Goal: Information Seeking & Learning: Find specific fact

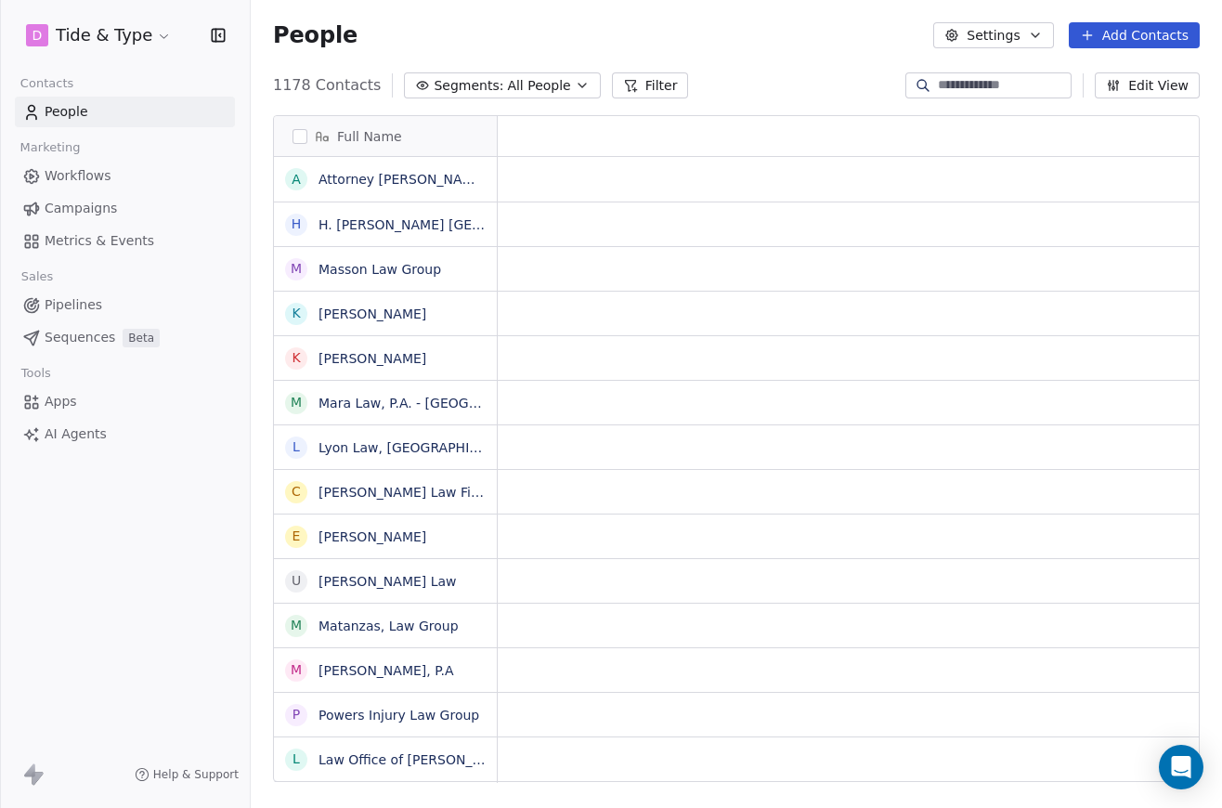
scroll to position [1, 1]
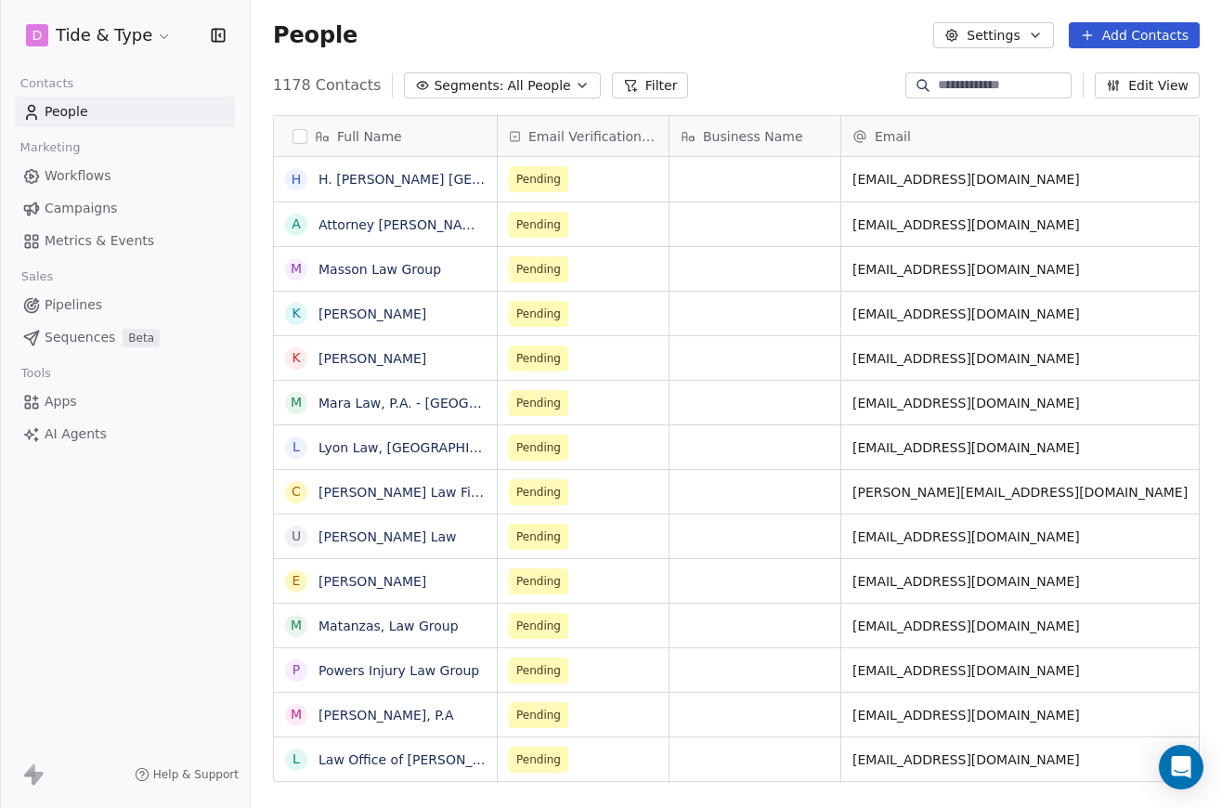
click at [98, 204] on span "Campaigns" at bounding box center [81, 209] width 72 height 20
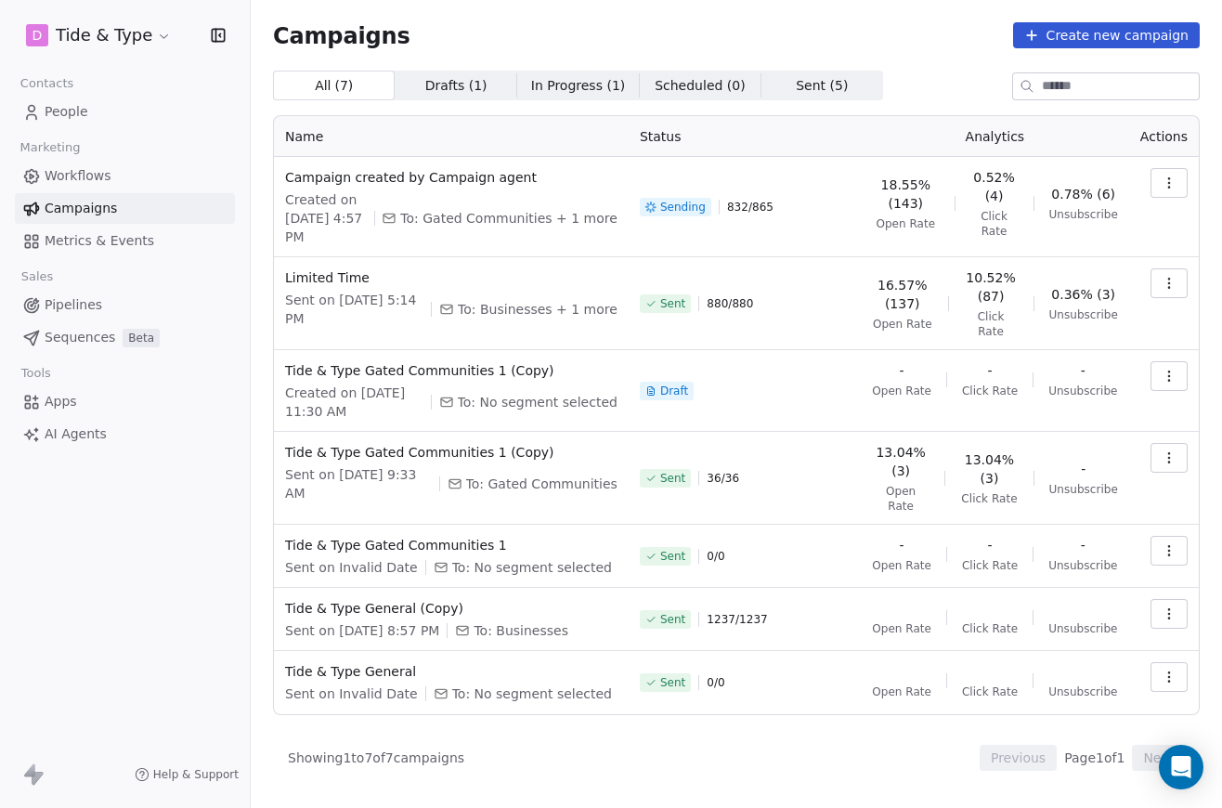
click at [90, 117] on link "People" at bounding box center [125, 112] width 220 height 31
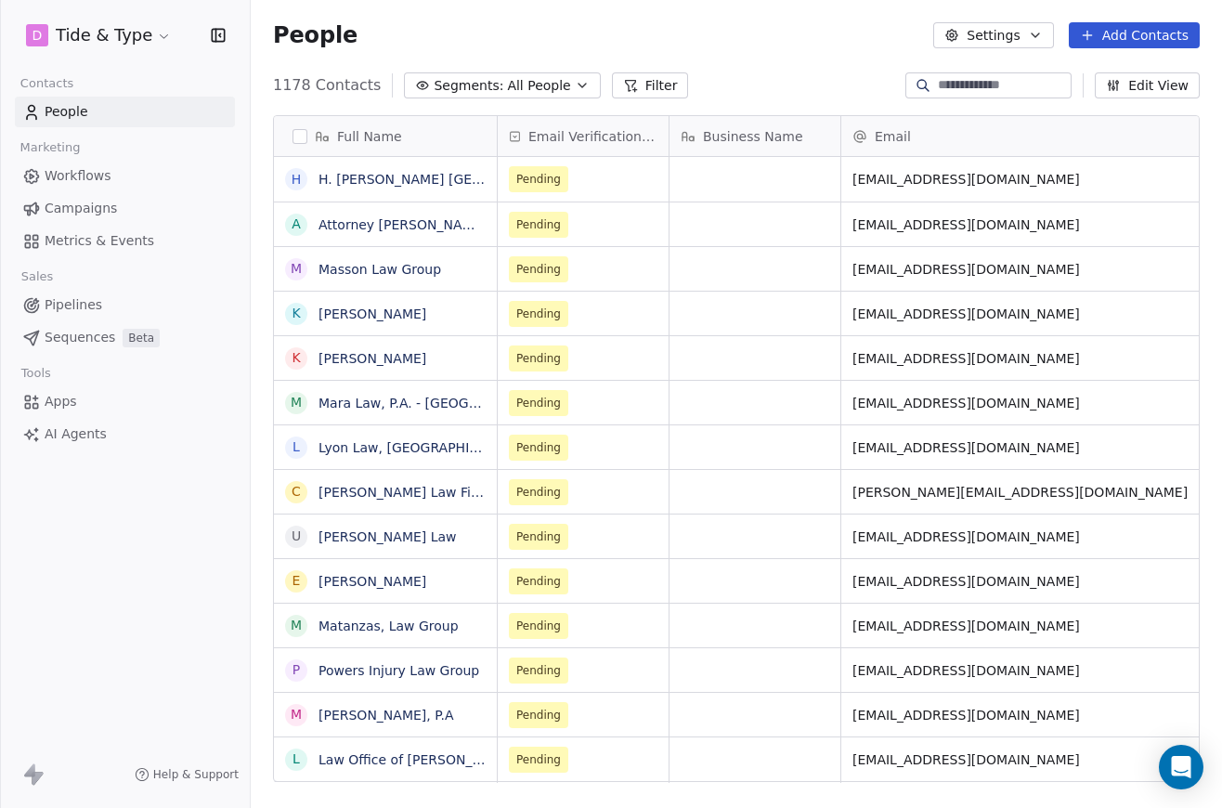
scroll to position [710, 971]
click at [942, 82] on input at bounding box center [1003, 85] width 130 height 19
paste input "**********"
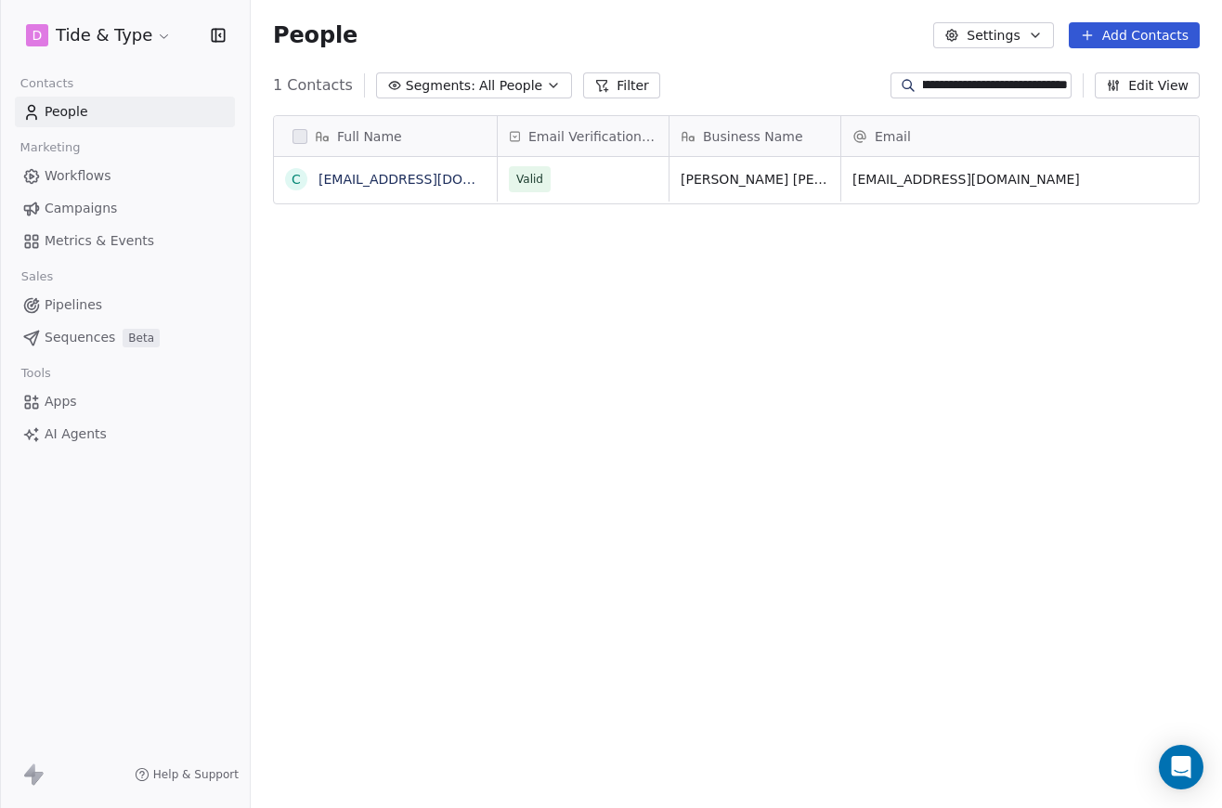
type input "**********"
click at [466, 180] on link "[EMAIL_ADDRESS][DOMAIN_NAME]" at bounding box center [433, 179] width 228 height 15
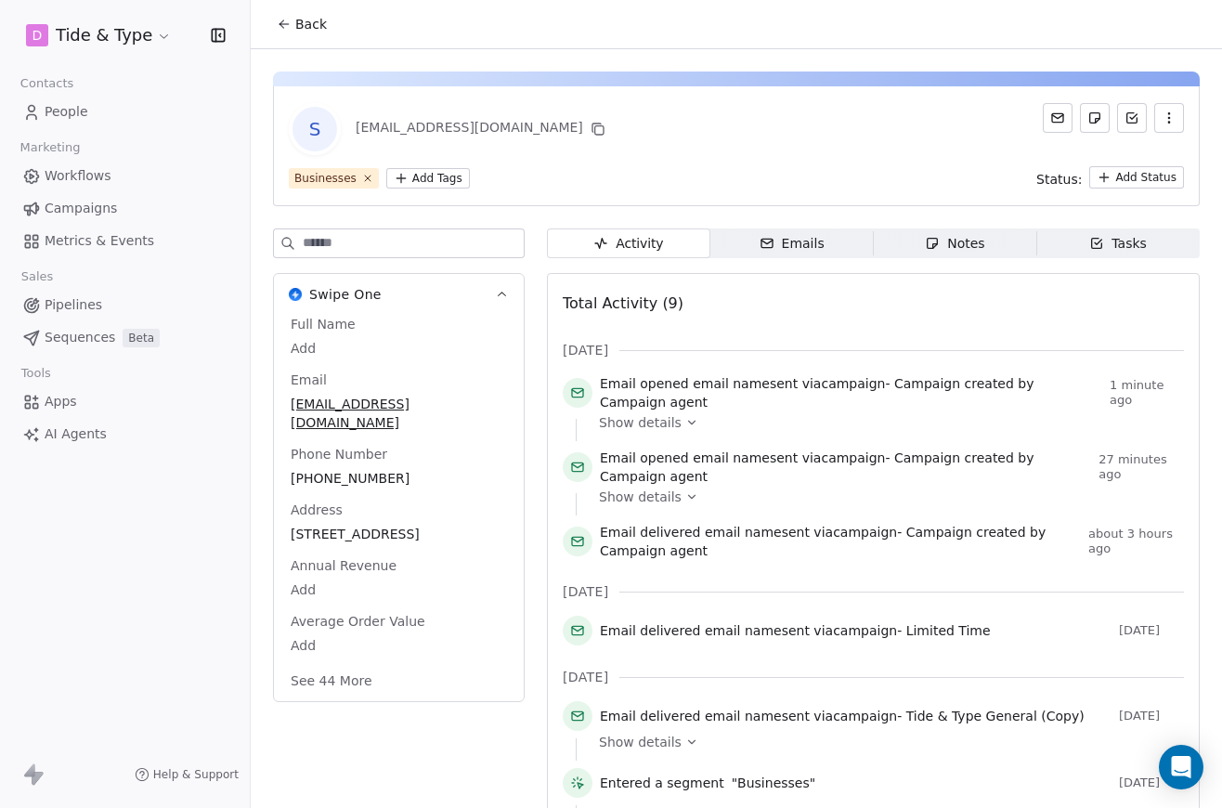
click at [1160, 114] on button "button" at bounding box center [1169, 118] width 30 height 30
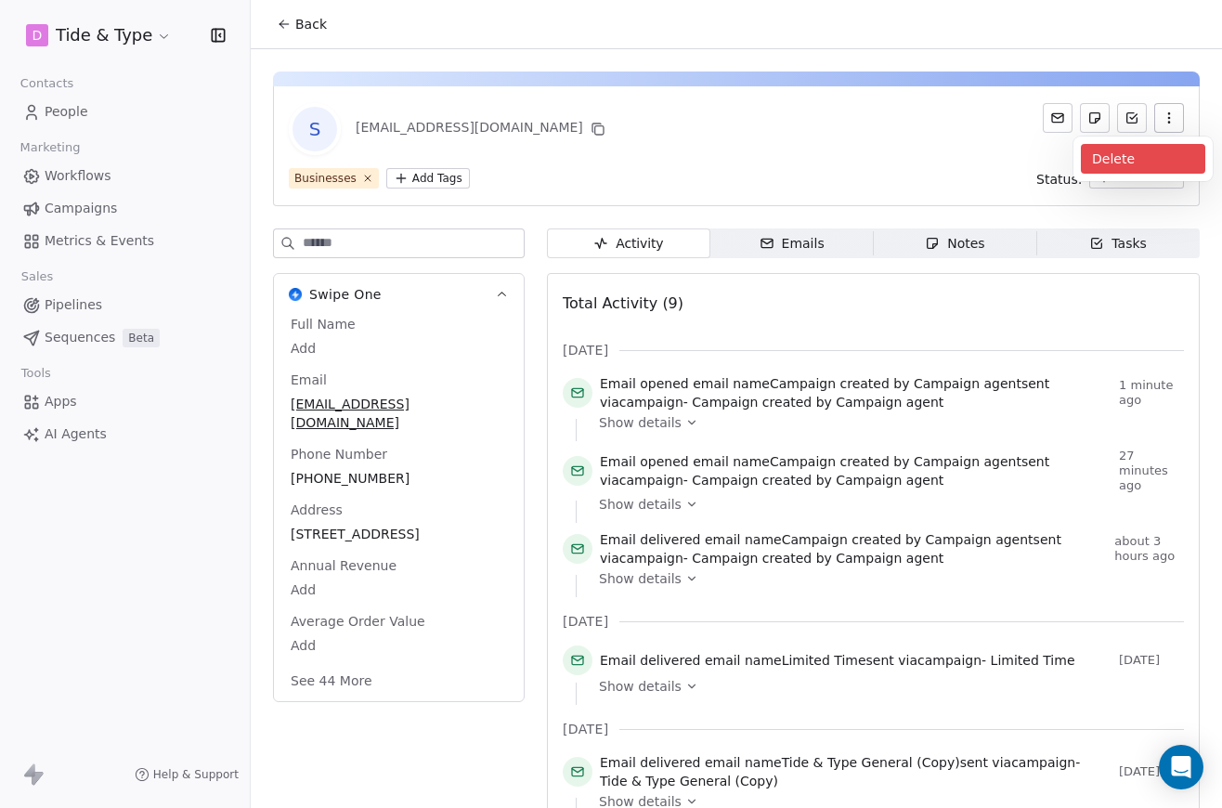
click at [1126, 150] on div "Delete" at bounding box center [1143, 159] width 124 height 30
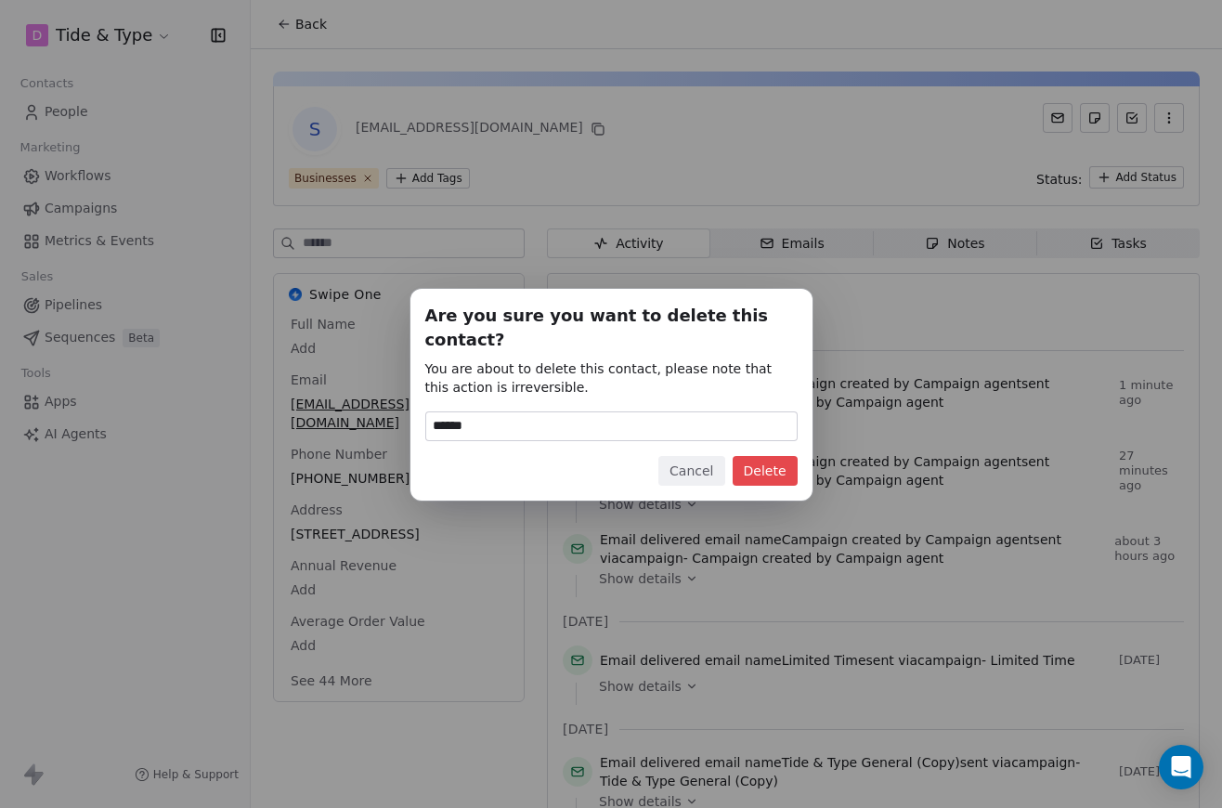
type input "******"
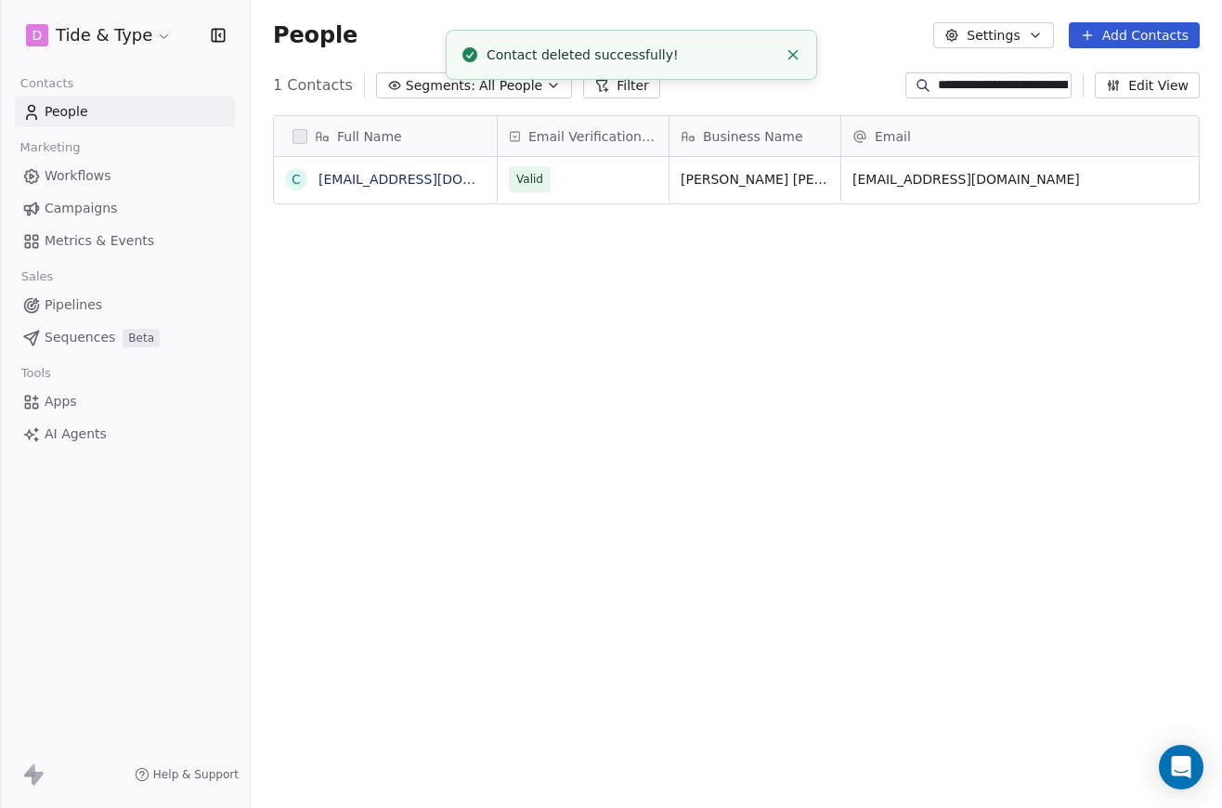
scroll to position [710, 971]
click at [140, 112] on link "People" at bounding box center [125, 112] width 220 height 31
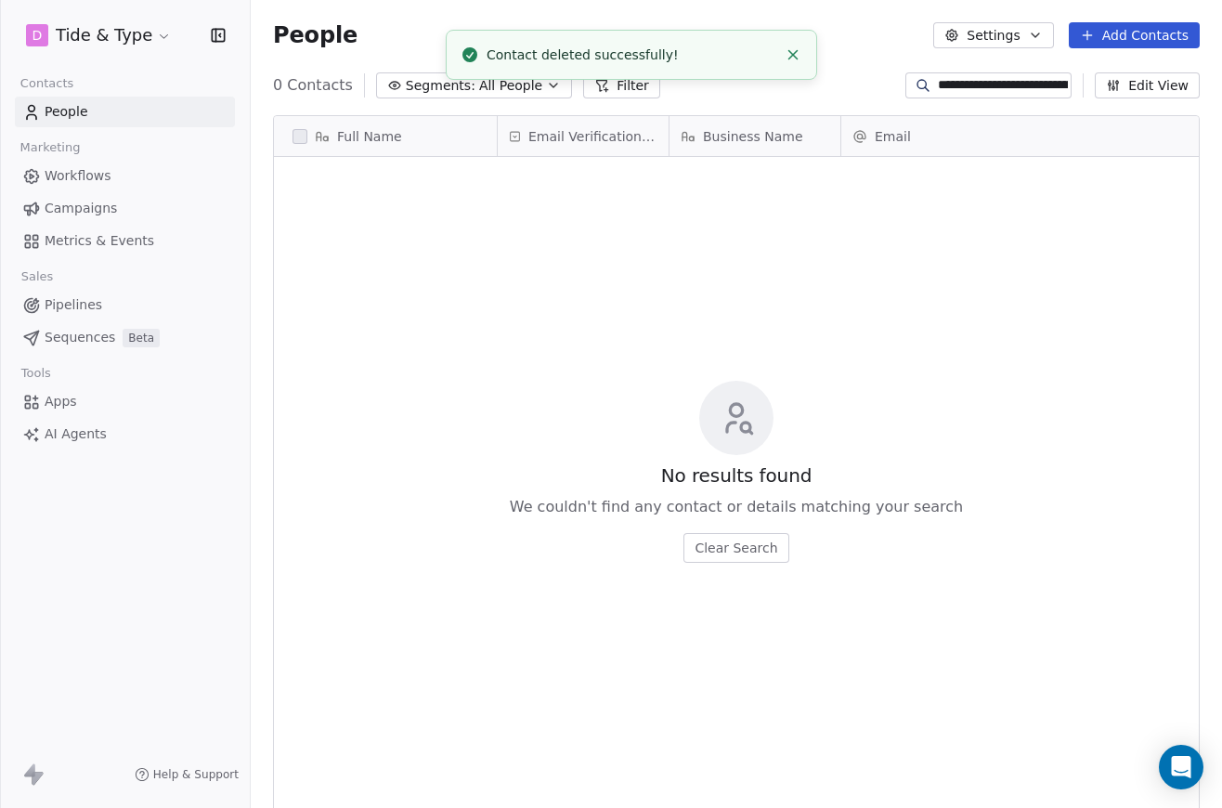
click at [152, 104] on link "People" at bounding box center [125, 112] width 220 height 31
click at [1044, 84] on input "**********" at bounding box center [1003, 85] width 130 height 19
click at [1036, 85] on input "**********" at bounding box center [1003, 85] width 130 height 19
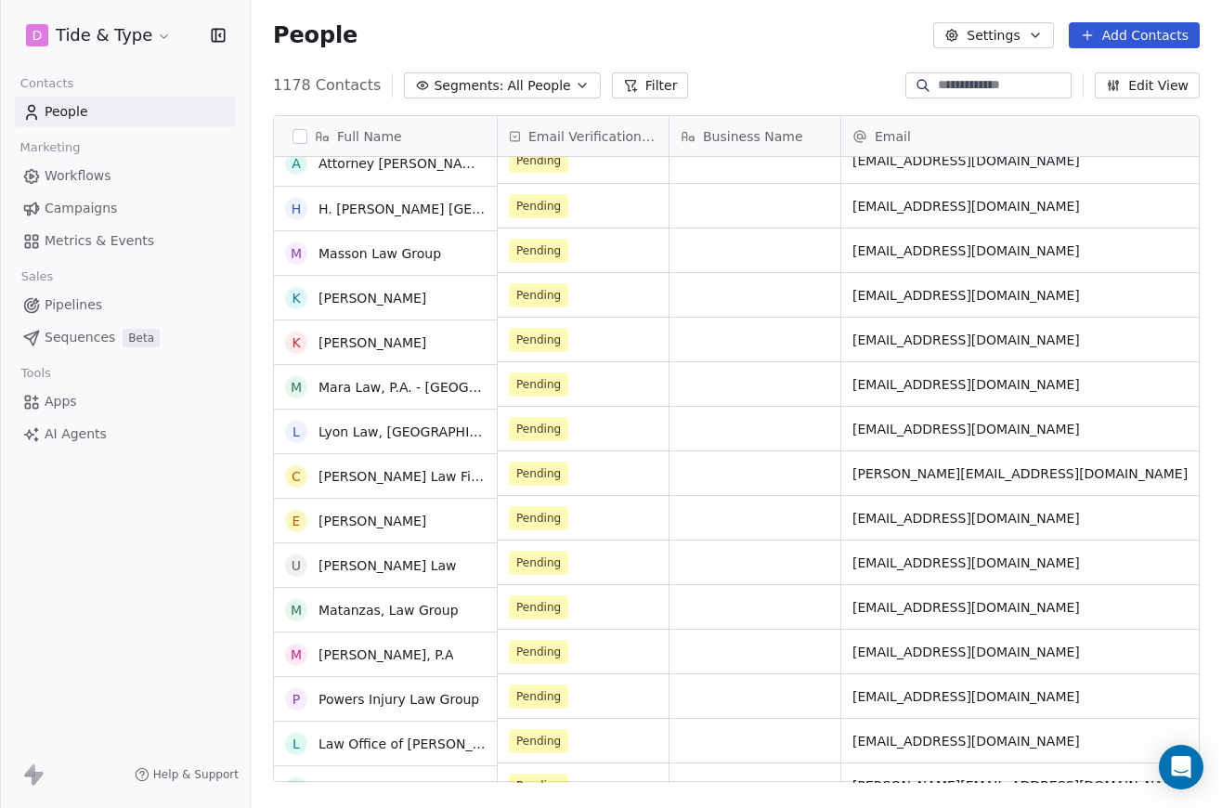
scroll to position [34, 0]
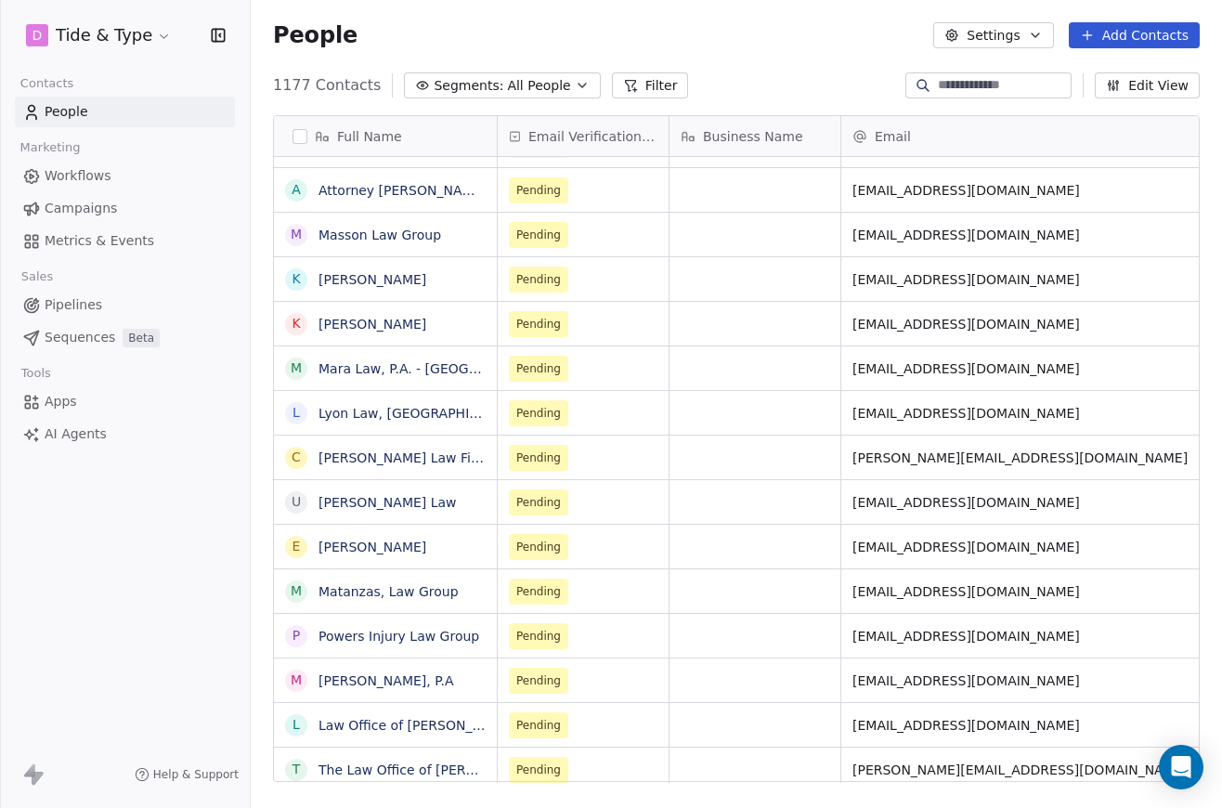
click at [110, 201] on span "Campaigns" at bounding box center [81, 209] width 72 height 20
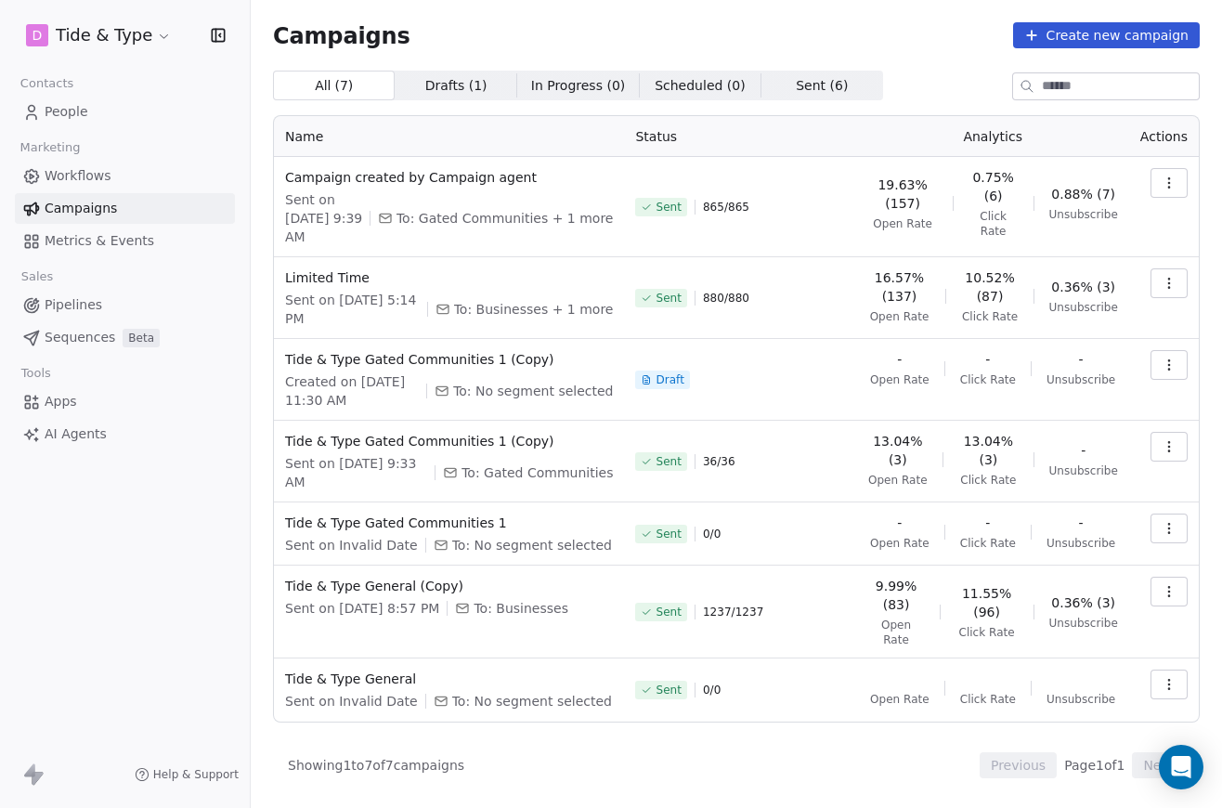
click at [993, 223] on span "Click Rate" at bounding box center [994, 224] width 50 height 30
click at [1156, 177] on button "button" at bounding box center [1169, 183] width 37 height 30
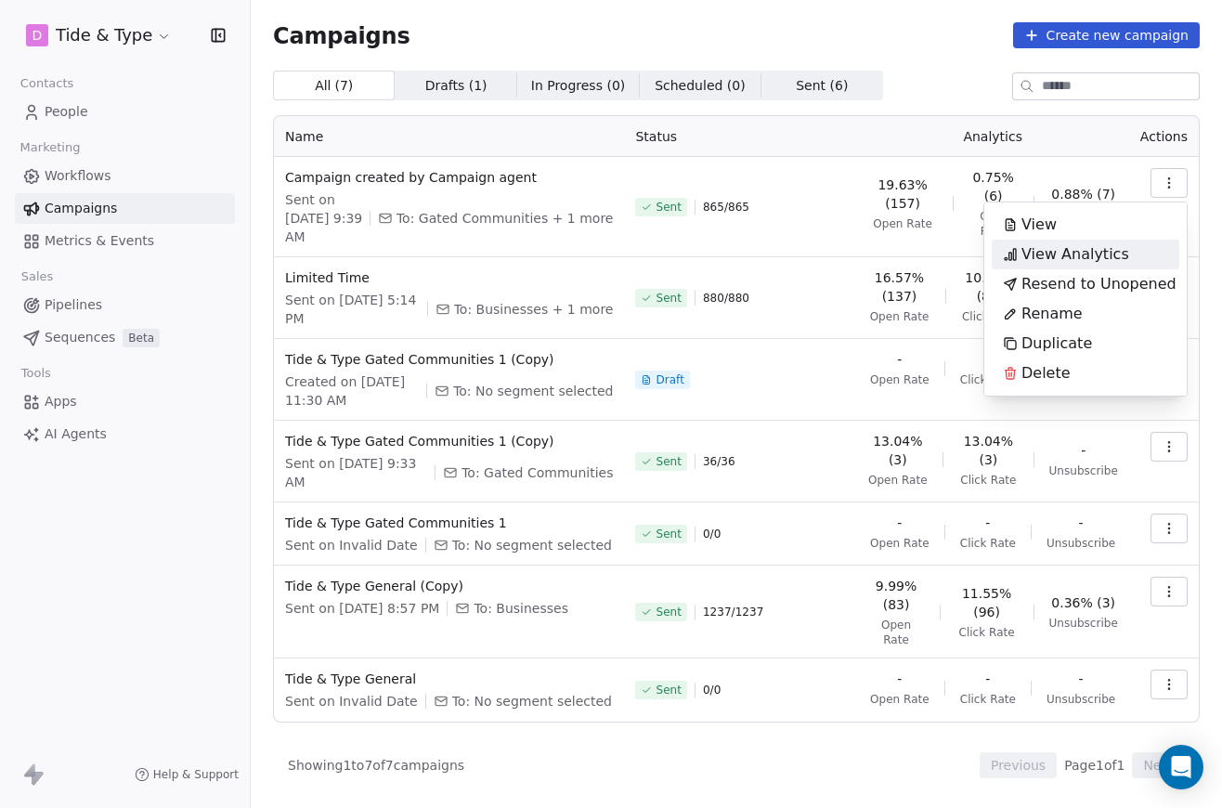
click at [1126, 258] on div "View Analytics" at bounding box center [1066, 255] width 149 height 30
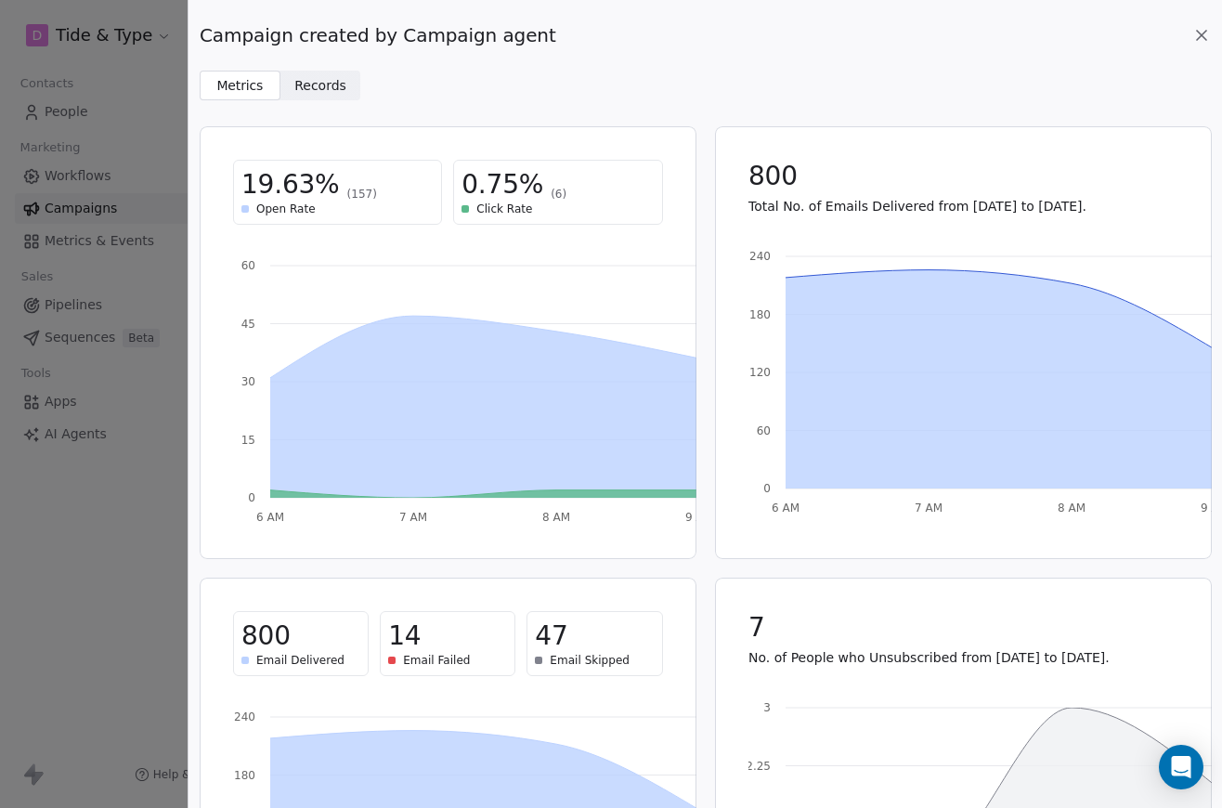
click at [323, 80] on span "Records" at bounding box center [320, 86] width 52 height 20
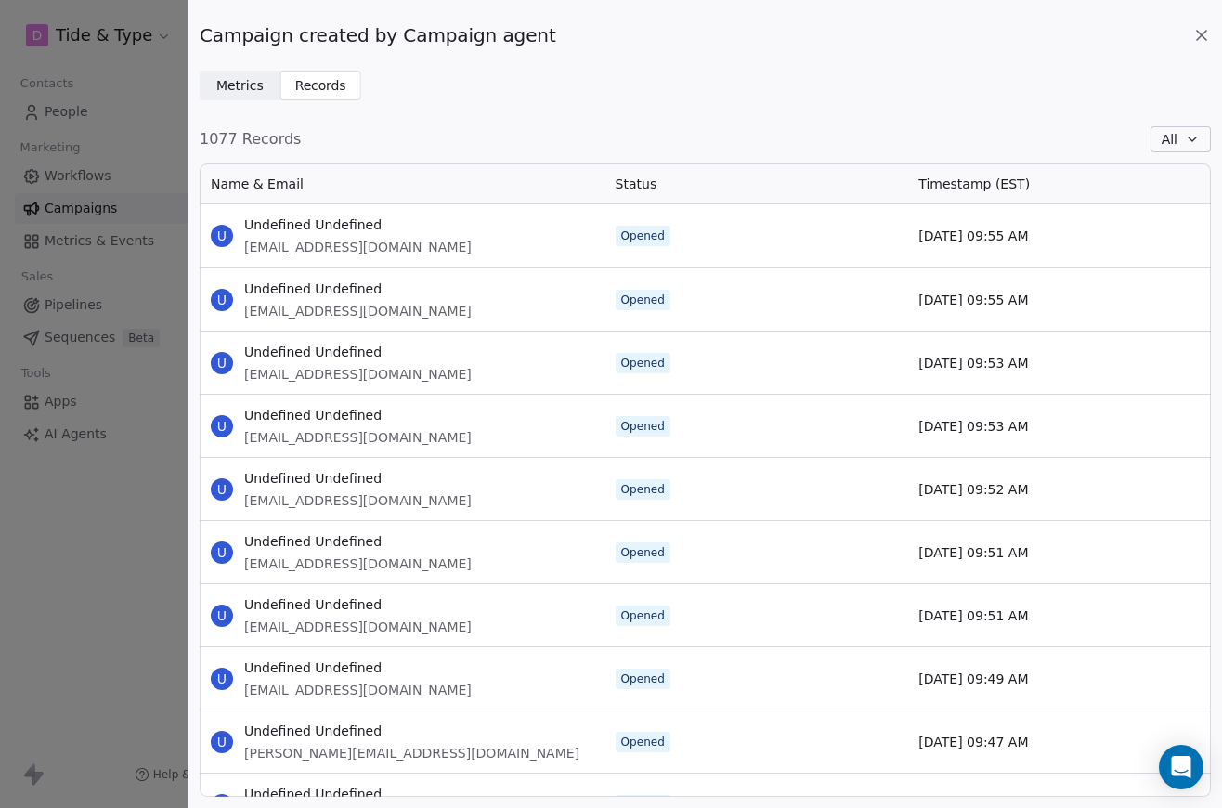
scroll to position [633, 1011]
drag, startPoint x: 440, startPoint y: 246, endPoint x: 259, endPoint y: 246, distance: 181.1
click at [242, 246] on div "U Undefined Undefined [EMAIL_ADDRESS][DOMAIN_NAME]" at bounding box center [402, 235] width 405 height 63
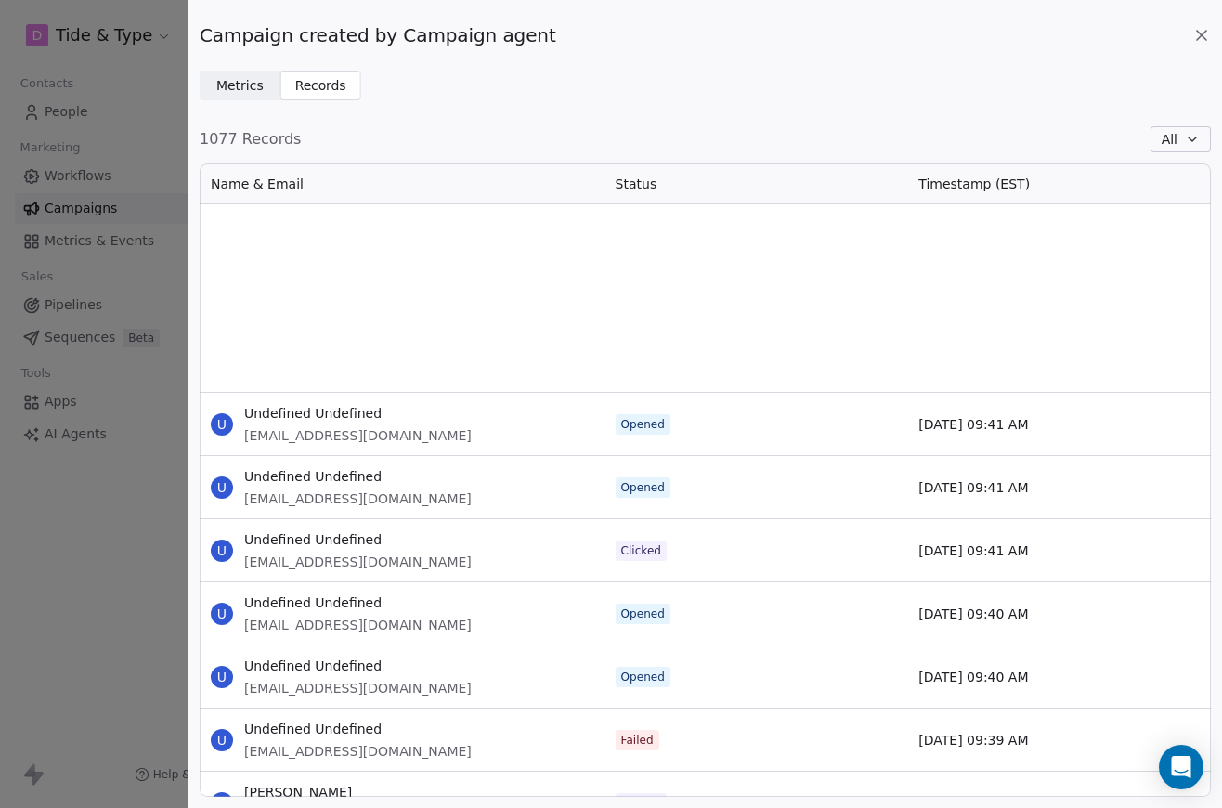
scroll to position [822, 0]
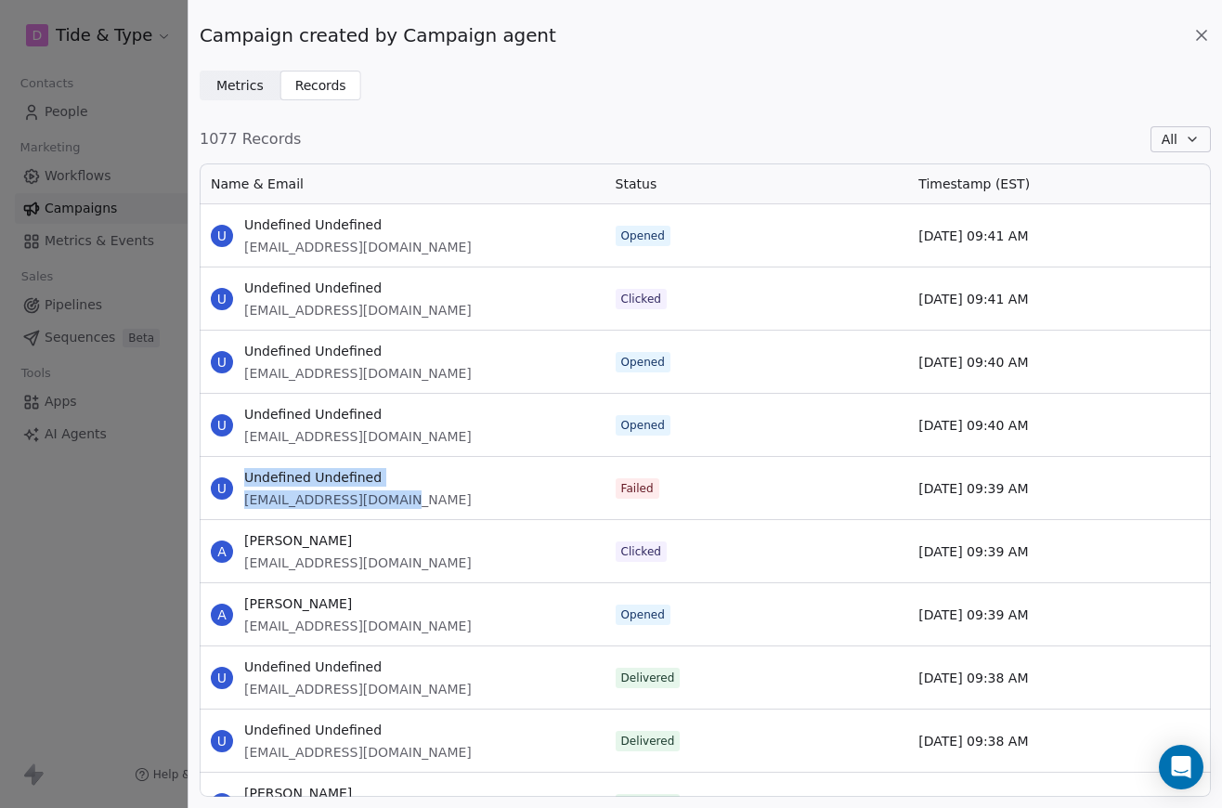
drag, startPoint x: 374, startPoint y: 499, endPoint x: 238, endPoint y: 490, distance: 136.8
click at [238, 490] on div "U Undefined Undefined [EMAIL_ADDRESS][DOMAIN_NAME]" at bounding box center [402, 488] width 405 height 62
click at [520, 466] on div "U Undefined Undefined [EMAIL_ADDRESS][DOMAIN_NAME]" at bounding box center [402, 488] width 405 height 62
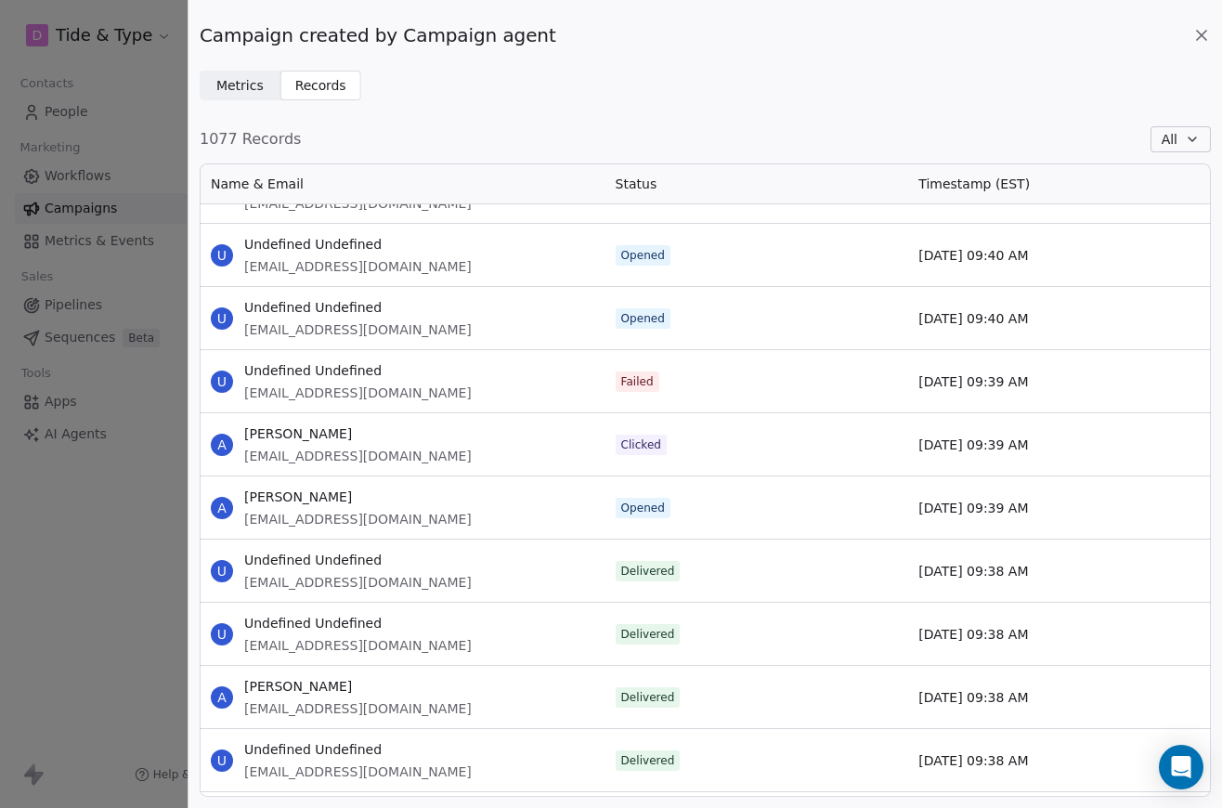
scroll to position [932, 0]
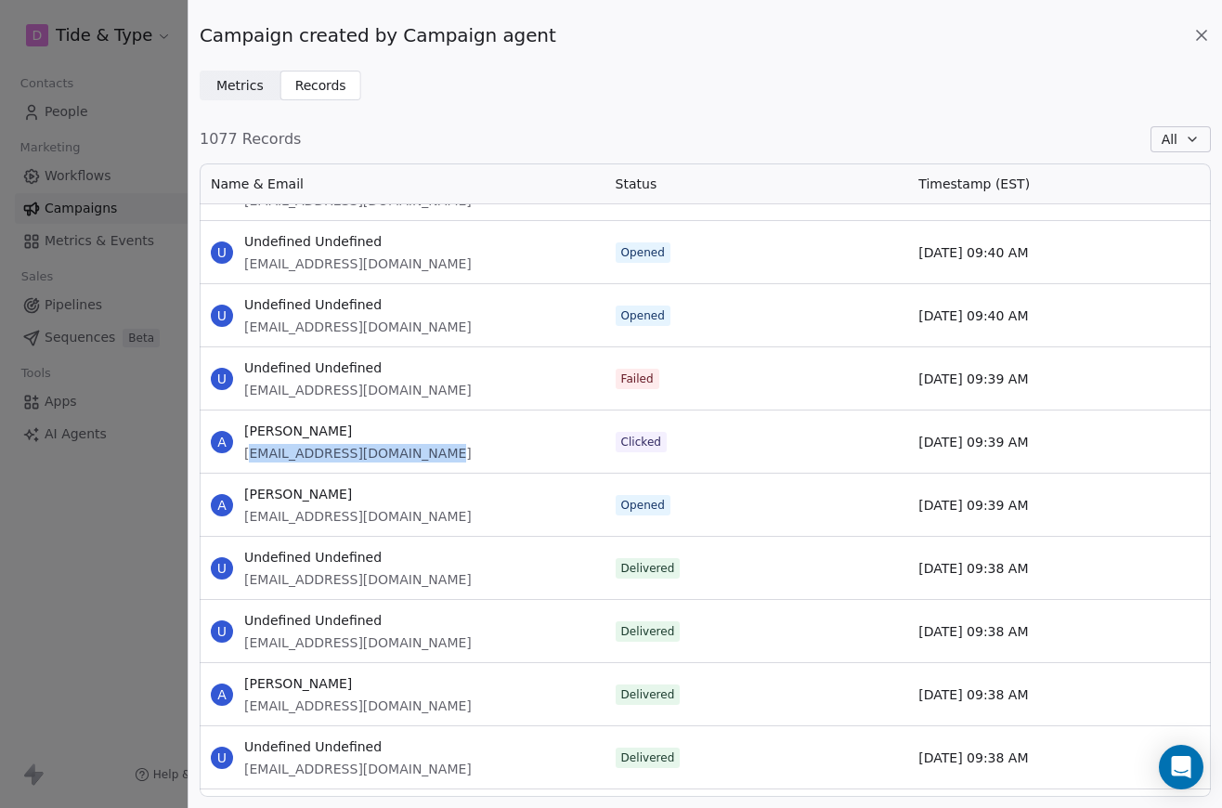
drag, startPoint x: 457, startPoint y: 454, endPoint x: 250, endPoint y: 457, distance: 207.1
click at [250, 457] on div "A [PERSON_NAME] [EMAIL_ADDRESS][DOMAIN_NAME]" at bounding box center [402, 441] width 405 height 62
click at [441, 455] on div "A [PERSON_NAME] [EMAIL_ADDRESS][DOMAIN_NAME]" at bounding box center [402, 441] width 405 height 62
drag, startPoint x: 441, startPoint y: 455, endPoint x: 240, endPoint y: 456, distance: 201.5
click at [240, 456] on div "A [PERSON_NAME] [EMAIL_ADDRESS][DOMAIN_NAME]" at bounding box center [402, 441] width 405 height 62
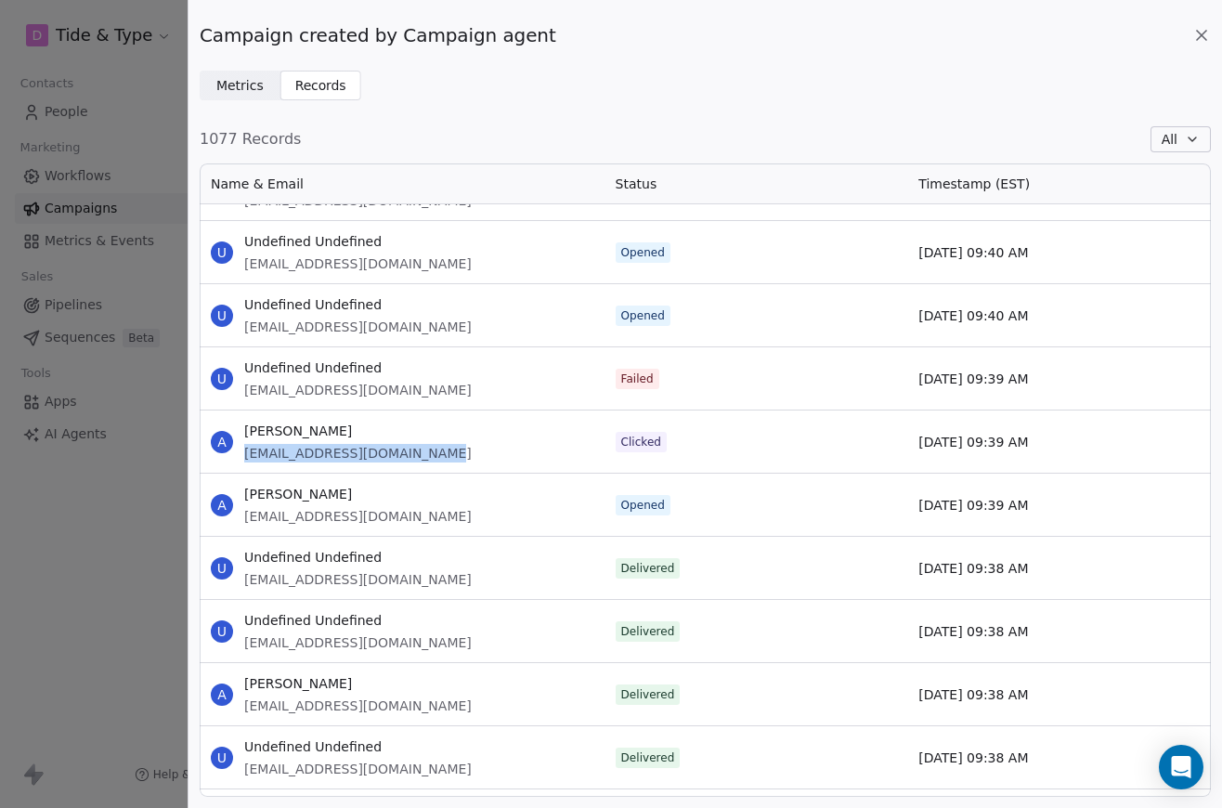
copy span "[EMAIL_ADDRESS][DOMAIN_NAME]"
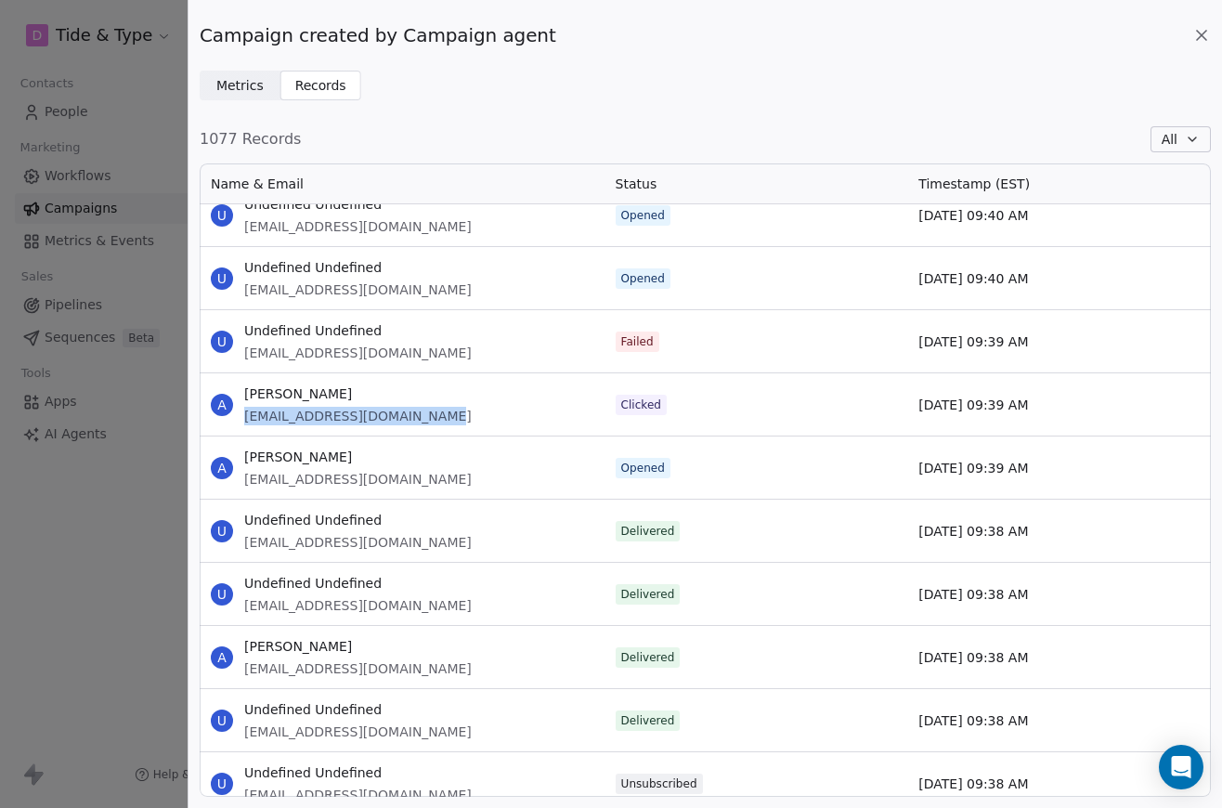
scroll to position [1020, 0]
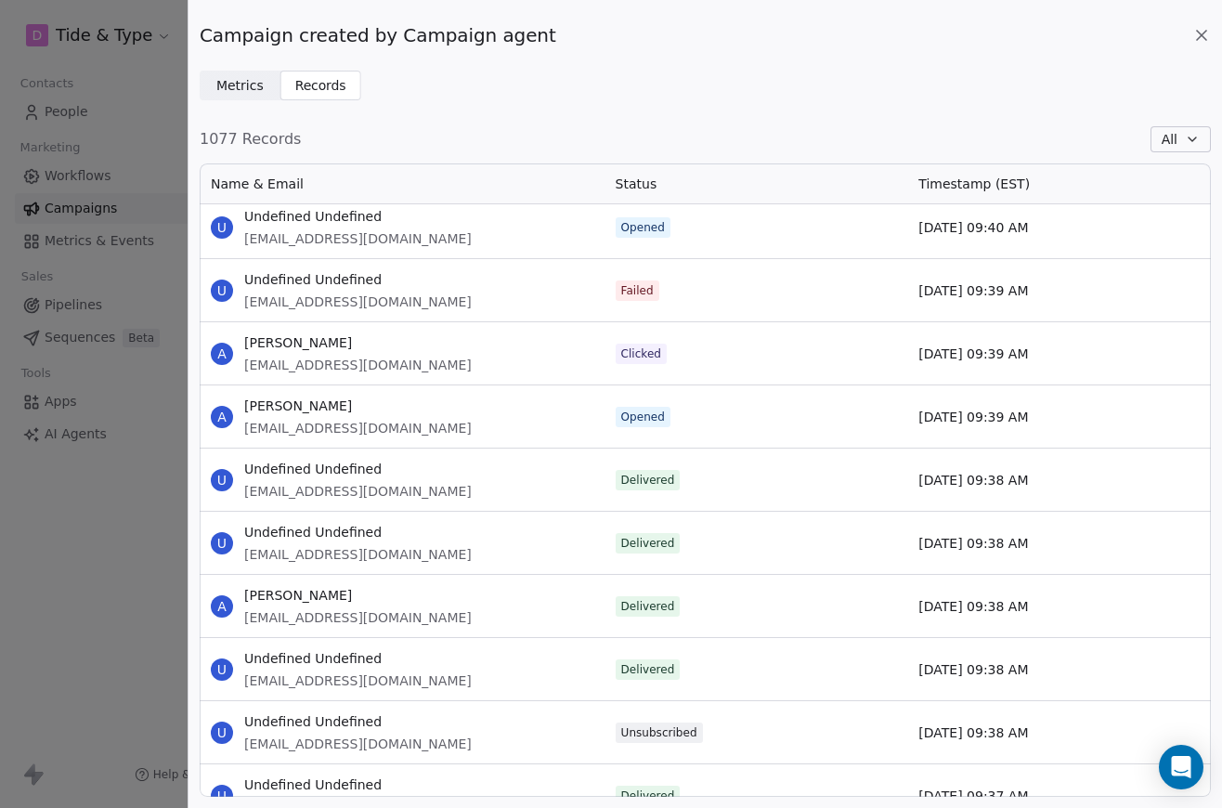
click at [98, 314] on div "Campaign created by Campaign agent Metrics Metrics Records Records 1077 Records…" at bounding box center [611, 404] width 1222 height 808
